Goal: Transaction & Acquisition: Purchase product/service

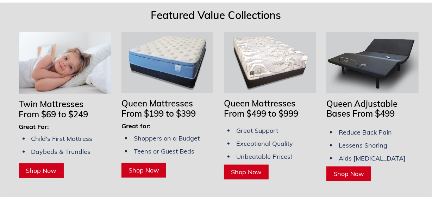
scroll to position [598, 0]
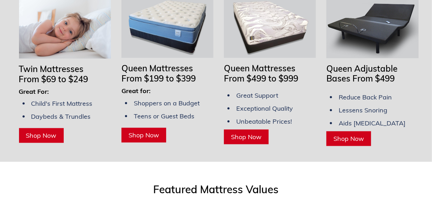
click at [49, 132] on span "Shop Now" at bounding box center [41, 136] width 31 height 8
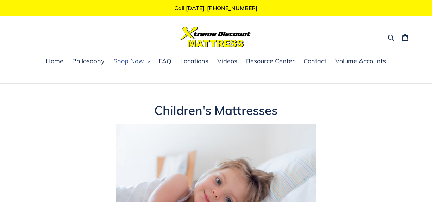
click at [131, 66] on button "Shop Now" at bounding box center [132, 61] width 44 height 11
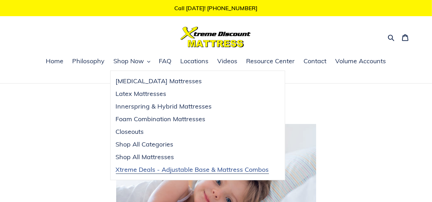
click at [218, 169] on span "Xtreme Deals - Adjustable Base & Mattress Combos" at bounding box center [192, 170] width 153 height 8
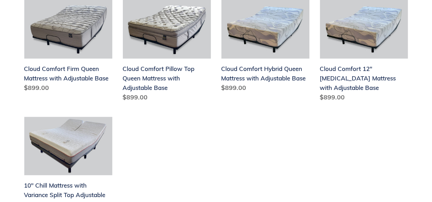
scroll to position [317, 0]
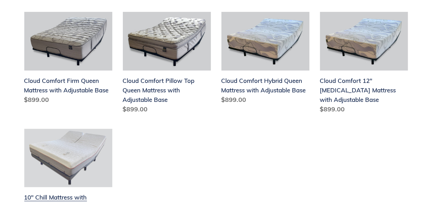
click at [76, 187] on link "10" Chill Mattress with Variance Split Top Adjustable Base" at bounding box center [68, 181] width 88 height 105
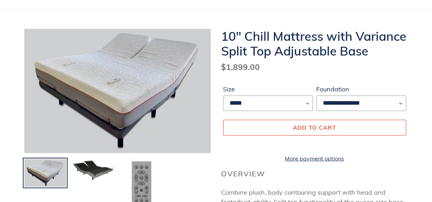
scroll to position [35, 0]
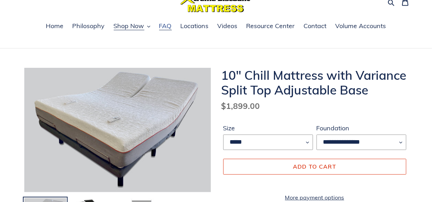
click at [161, 26] on span "FAQ" at bounding box center [165, 26] width 13 height 8
